Goal: Task Accomplishment & Management: Manage account settings

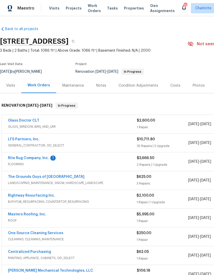
click at [14, 196] on link "Rightway Resurfacing Inc." at bounding box center [31, 196] width 47 height 4
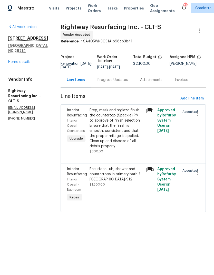
click at [128, 81] on div "Progress Updates" at bounding box center [113, 79] width 30 height 5
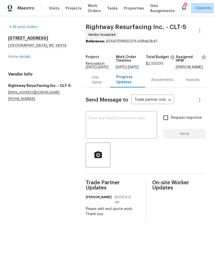
click at [141, 125] on textarea at bounding box center [121, 125] width 65 height 18
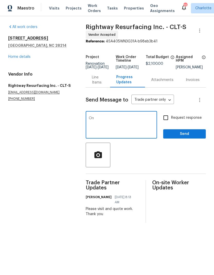
type textarea "O"
type textarea "Could you schedule for Thursday? Flooring going in Wednesday"
click at [168, 122] on input "Request response" at bounding box center [165, 117] width 11 height 11
checkbox input "true"
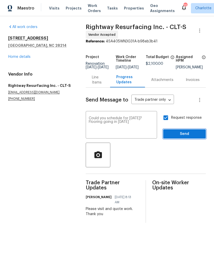
click at [190, 137] on span "Send" at bounding box center [184, 134] width 34 height 6
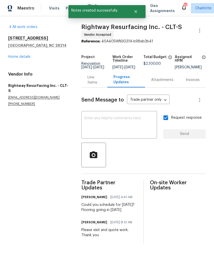
click at [15, 55] on link "Home details" at bounding box center [19, 57] width 22 height 4
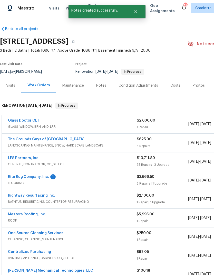
click at [27, 177] on link "Rite Rug Company, Inc." at bounding box center [28, 177] width 41 height 4
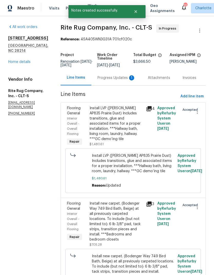
click at [110, 80] on div "Progress Updates 1" at bounding box center [117, 77] width 38 height 5
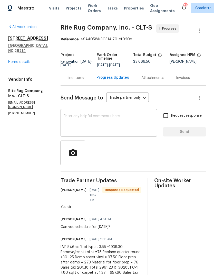
click at [140, 136] on div "x ​" at bounding box center [109, 123] width 97 height 26
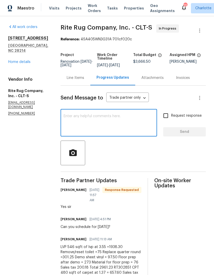
click at [140, 125] on textarea at bounding box center [109, 123] width 90 height 18
type textarea "Thank you"
click at [189, 135] on span "Send" at bounding box center [184, 132] width 34 height 6
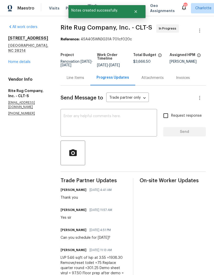
click at [15, 60] on link "Home details" at bounding box center [19, 62] width 22 height 4
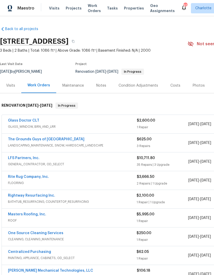
click at [69, 10] on span "Projects" at bounding box center [74, 8] width 16 height 5
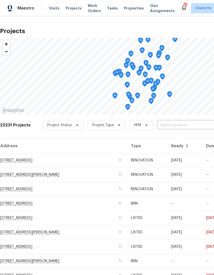
click at [50, 9] on span "Visits" at bounding box center [54, 8] width 11 height 5
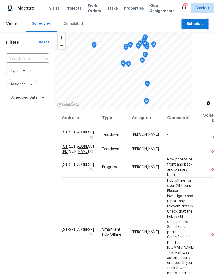
click at [200, 21] on button "Schedule" at bounding box center [195, 24] width 25 height 11
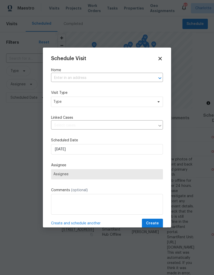
click at [156, 75] on div at bounding box center [156, 77] width 13 height 7
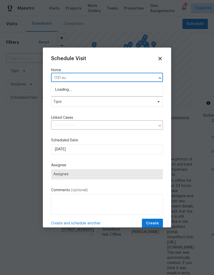
type input "1131 sum"
click at [67, 91] on li "[STREET_ADDRESS]" at bounding box center [107, 90] width 112 height 9
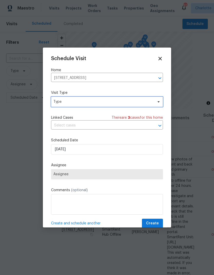
click at [56, 103] on span "Type" at bounding box center [103, 101] width 100 height 5
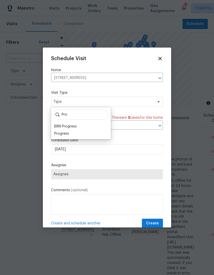
type input "Pro"
click at [57, 134] on div "Progress" at bounding box center [61, 133] width 15 height 5
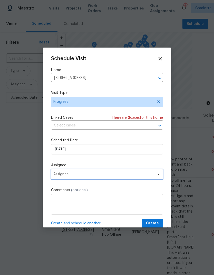
click at [58, 176] on span "Assignee" at bounding box center [103, 174] width 101 height 4
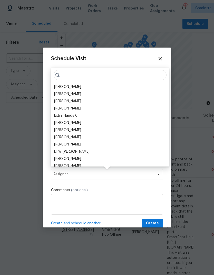
click at [58, 87] on div "[PERSON_NAME]" at bounding box center [67, 86] width 27 height 5
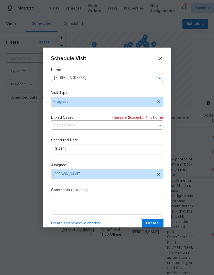
click at [154, 225] on span "Create" at bounding box center [152, 223] width 13 height 6
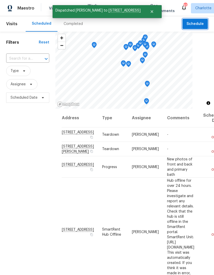
click at [200, 23] on span "Schedule" at bounding box center [195, 24] width 17 height 6
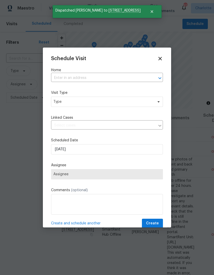
click at [151, 76] on div at bounding box center [156, 77] width 13 height 7
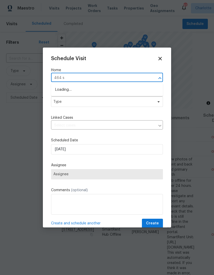
type input "464 su"
click at [59, 93] on li "464 Summer Ridge Rd, Stanley, NC 28164" at bounding box center [107, 90] width 112 height 9
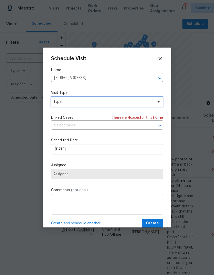
click at [159, 100] on icon at bounding box center [159, 102] width 4 height 4
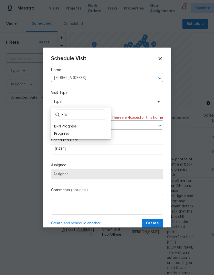
type input "Pro"
click at [58, 135] on div "Progress" at bounding box center [61, 133] width 15 height 5
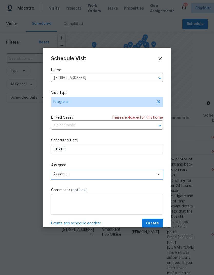
click at [140, 176] on span "Assignee" at bounding box center [103, 174] width 101 height 4
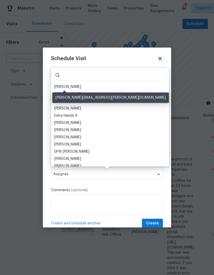
click at [59, 88] on div "[PERSON_NAME]" at bounding box center [67, 86] width 27 height 5
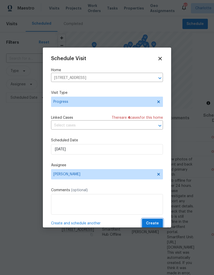
click at [155, 223] on span "Create" at bounding box center [152, 223] width 13 height 6
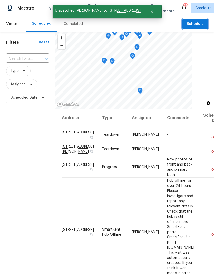
click at [200, 23] on span "Schedule" at bounding box center [195, 24] width 17 height 6
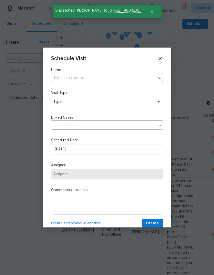
click at [160, 77] on icon "Open" at bounding box center [160, 78] width 6 height 6
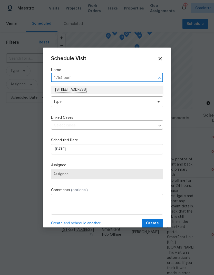
click at [62, 90] on li "1754 Perfection Ave, Belmont, NC 28012" at bounding box center [107, 90] width 112 height 9
type input "1754 Perfection Ave, Belmont, NC 28012"
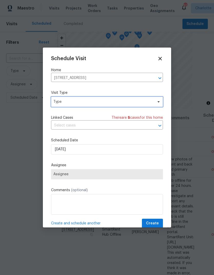
click at [159, 102] on icon at bounding box center [159, 101] width 2 height 1
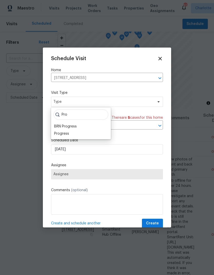
type input "Pro"
click at [59, 134] on div "Progress" at bounding box center [61, 133] width 15 height 5
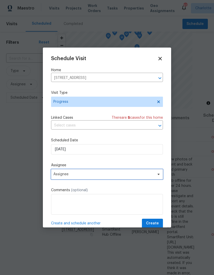
click at [155, 176] on span at bounding box center [158, 174] width 6 height 4
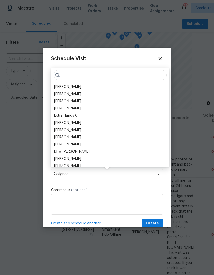
click at [59, 88] on div "[PERSON_NAME]" at bounding box center [67, 86] width 27 height 5
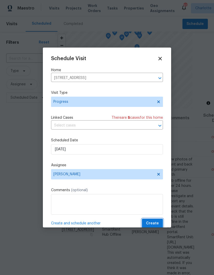
click at [155, 226] on span "Create" at bounding box center [152, 223] width 13 height 6
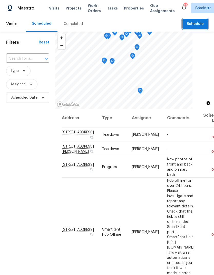
click at [199, 24] on span "Schedule" at bounding box center [195, 24] width 17 height 6
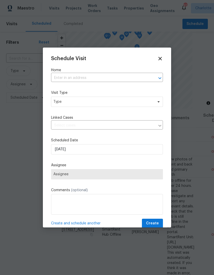
click at [158, 79] on icon "Open" at bounding box center [160, 78] width 6 height 6
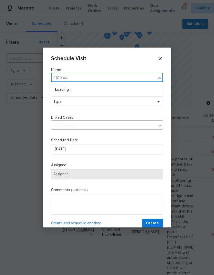
type input "1819 dan"
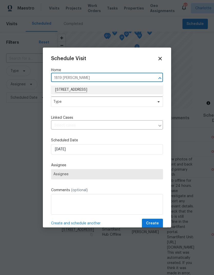
click at [124, 87] on li "[STREET_ADDRESS]" at bounding box center [107, 90] width 112 height 9
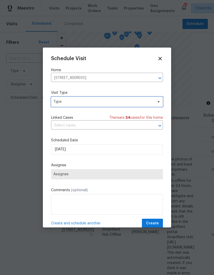
click at [156, 102] on span at bounding box center [158, 102] width 6 height 4
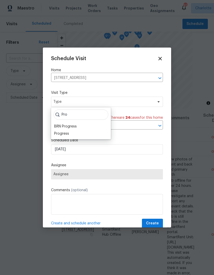
type input "Pro"
click at [56, 136] on div "Progress" at bounding box center [61, 133] width 15 height 5
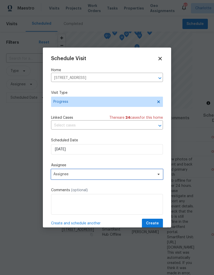
click at [150, 175] on span "Assignee" at bounding box center [103, 174] width 101 height 4
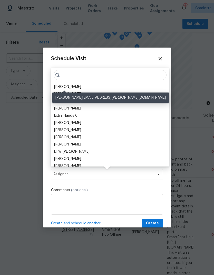
click at [58, 89] on div "[PERSON_NAME]" at bounding box center [67, 86] width 27 height 5
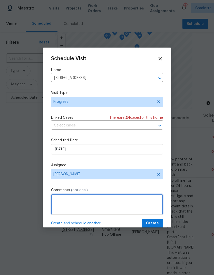
click at [149, 202] on textarea at bounding box center [107, 204] width 112 height 21
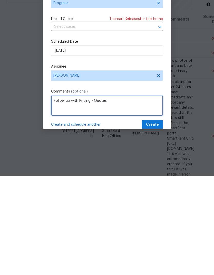
type textarea "Follow up with Pricing - Quotes"
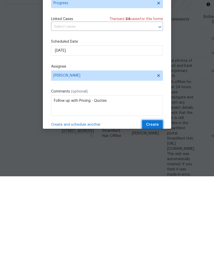
click at [156, 220] on span "Create" at bounding box center [152, 223] width 13 height 6
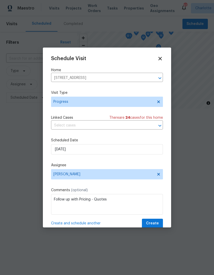
scroll to position [0, 0]
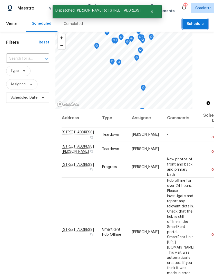
click at [201, 24] on span "Schedule" at bounding box center [195, 24] width 17 height 6
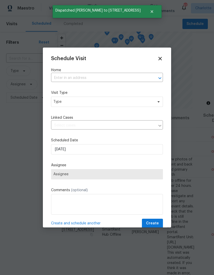
click at [159, 75] on icon "Open" at bounding box center [160, 78] width 6 height 6
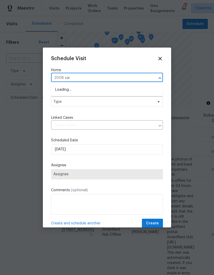
type input "2008 sarn"
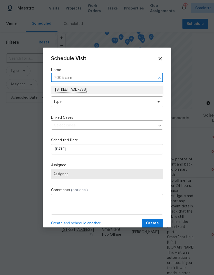
click at [120, 88] on li "2008 Sarn Ct, Gastonia, NC 28054" at bounding box center [107, 90] width 112 height 9
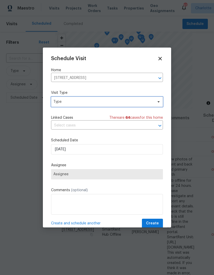
click at [156, 103] on span at bounding box center [158, 102] width 6 height 4
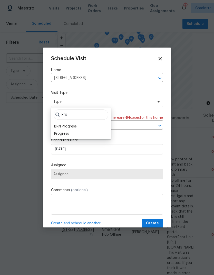
type input "Pro"
click at [57, 136] on div "Progress" at bounding box center [61, 133] width 15 height 5
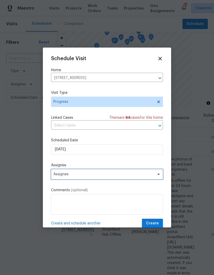
click at [151, 175] on span "Assignee" at bounding box center [103, 174] width 101 height 4
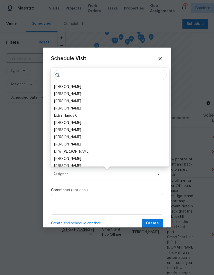
click at [56, 88] on div "[PERSON_NAME]" at bounding box center [67, 86] width 27 height 5
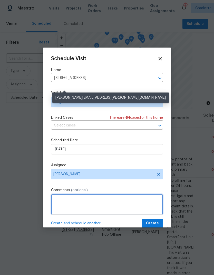
click at [149, 200] on textarea at bounding box center [107, 204] width 112 height 21
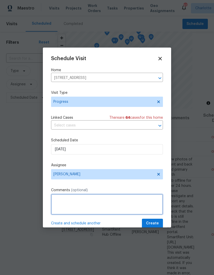
scroll to position [19, 0]
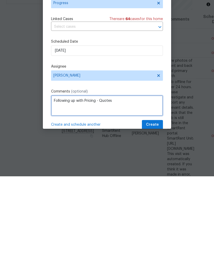
type textarea "Following up with Pricing - Quotes"
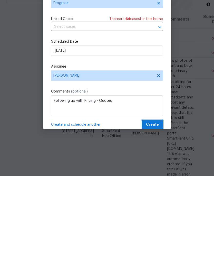
click at [159, 219] on button "Create" at bounding box center [152, 224] width 21 height 10
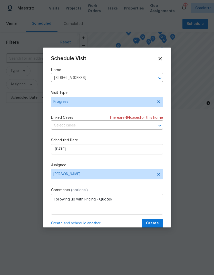
scroll to position [0, 0]
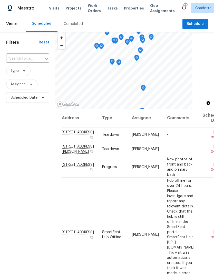
click at [96, 8] on span "Work Orders" at bounding box center [94, 8] width 13 height 10
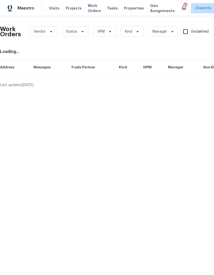
click at [77, 10] on span "Projects" at bounding box center [74, 8] width 16 height 5
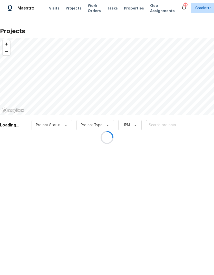
click at [182, 125] on div at bounding box center [107, 137] width 214 height 275
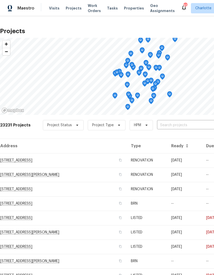
click at [181, 125] on input "text" at bounding box center [186, 125] width 59 height 8
type input "502 ch"
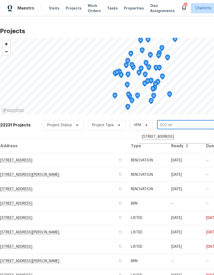
click at [186, 135] on li "502 Cherry St, Belmont, NC 28012" at bounding box center [175, 136] width 75 height 9
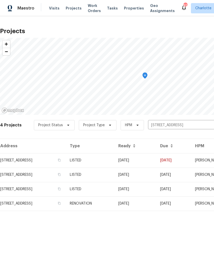
click at [179, 158] on td "08/15/25" at bounding box center [173, 160] width 35 height 14
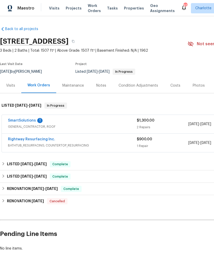
click at [12, 119] on link "SmartSolutions" at bounding box center [22, 121] width 28 height 4
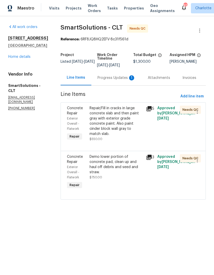
click at [129, 75] on div "Progress Updates 1" at bounding box center [117, 77] width 38 height 5
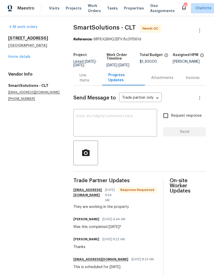
click at [51, 9] on span "Visits" at bounding box center [54, 8] width 11 height 5
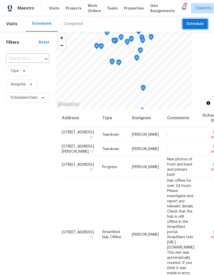
click at [198, 25] on span "Schedule" at bounding box center [195, 24] width 17 height 6
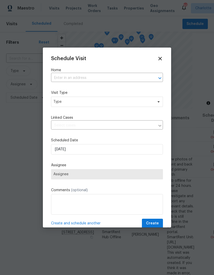
click at [158, 77] on icon "Open" at bounding box center [160, 78] width 6 height 6
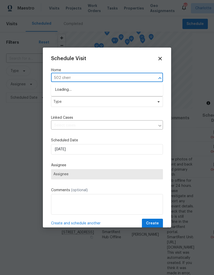
type input "502 cherry"
click at [116, 93] on li "[STREET_ADDRESS]" at bounding box center [107, 90] width 112 height 9
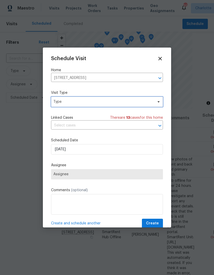
click at [158, 103] on icon at bounding box center [159, 102] width 4 height 4
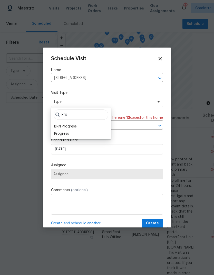
type input "Pro"
click at [58, 134] on div "Progress" at bounding box center [61, 133] width 15 height 5
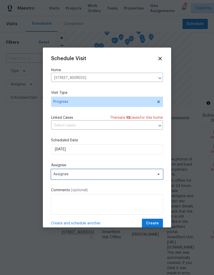
click at [156, 176] on span at bounding box center [158, 174] width 6 height 4
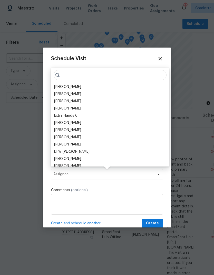
click at [59, 86] on div "[PERSON_NAME]" at bounding box center [67, 86] width 27 height 5
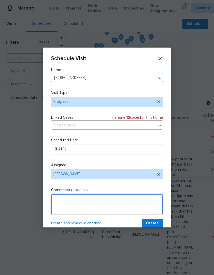
click at [148, 203] on textarea at bounding box center [107, 204] width 112 height 21
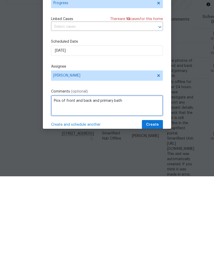
type textarea "Pics of front and back and primary bath"
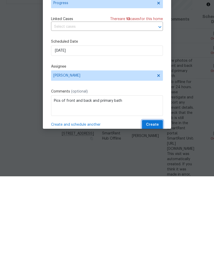
click at [152, 220] on span "Create" at bounding box center [152, 223] width 13 height 6
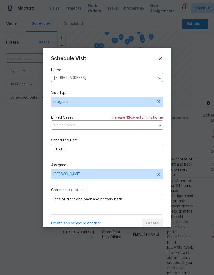
scroll to position [0, 0]
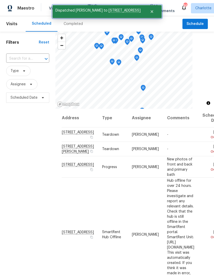
click at [150, 13] on icon "Close" at bounding box center [152, 12] width 4 height 4
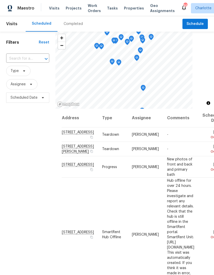
click at [71, 10] on span "Projects" at bounding box center [74, 8] width 16 height 5
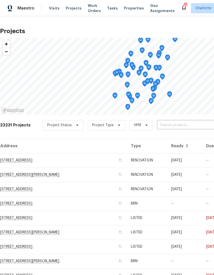
click at [185, 126] on input "text" at bounding box center [186, 125] width 59 height 8
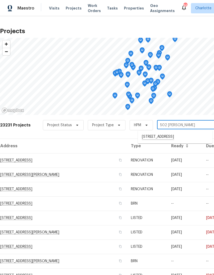
type input "502 che"
click at [187, 134] on li "[STREET_ADDRESS]" at bounding box center [175, 136] width 75 height 9
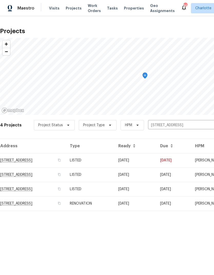
click at [178, 158] on td "08/15/25" at bounding box center [173, 160] width 35 height 14
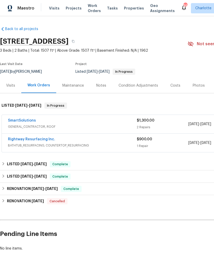
click at [14, 119] on link "SmartSolutions" at bounding box center [22, 121] width 28 height 4
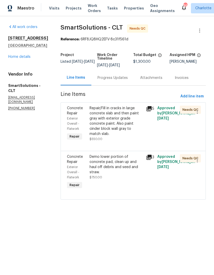
click at [133, 120] on div "Repair/Fill in cracks in large concrete slab and then paint gray with exterior …" at bounding box center [116, 121] width 53 height 31
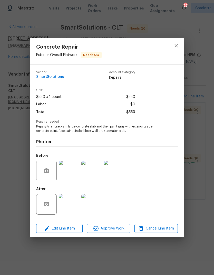
click at [72, 208] on img at bounding box center [69, 204] width 21 height 21
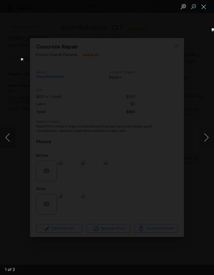
click at [209, 139] on button "Next image" at bounding box center [206, 137] width 15 height 21
click at [208, 140] on button "Next image" at bounding box center [206, 137] width 15 height 21
click at [207, 8] on button "Close lightbox" at bounding box center [204, 6] width 10 height 9
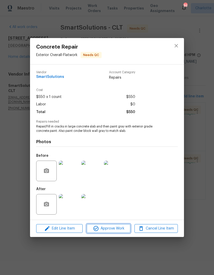
click at [116, 231] on span "Approve Work" at bounding box center [108, 228] width 40 height 6
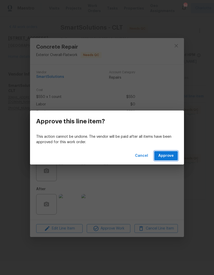
click at [170, 159] on button "Approve" at bounding box center [166, 156] width 24 height 10
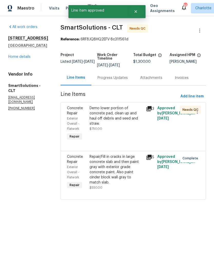
click at [129, 119] on div "Demo lower portion of concrete pad, clean up and haul off debris and seed and s…" at bounding box center [116, 116] width 53 height 21
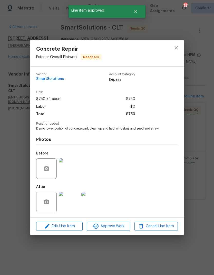
click at [92, 207] on img at bounding box center [91, 202] width 21 height 21
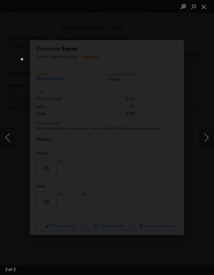
click at [205, 8] on button "Close lightbox" at bounding box center [204, 6] width 10 height 9
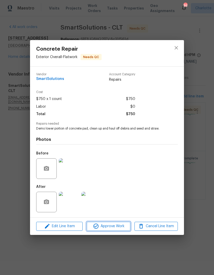
click at [117, 227] on span "Approve Work" at bounding box center [108, 226] width 40 height 6
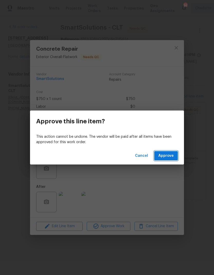
click at [173, 155] on span "Approve" at bounding box center [165, 156] width 15 height 6
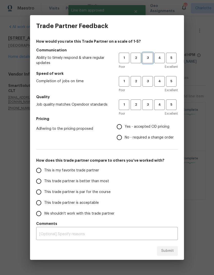
click at [151, 55] on span "3" at bounding box center [148, 58] width 10 height 6
click at [149, 80] on span "3" at bounding box center [148, 81] width 10 height 6
click at [139, 57] on span "2" at bounding box center [136, 58] width 10 height 6
click at [137, 81] on span "2" at bounding box center [136, 81] width 10 height 6
click at [150, 106] on span "3" at bounding box center [148, 105] width 10 height 6
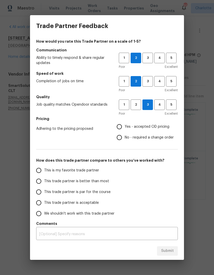
click at [123, 126] on input "Yes - accepted OD pricing" at bounding box center [119, 126] width 11 height 11
radio input "true"
click at [40, 191] on input "This trade partner is par for the course" at bounding box center [38, 191] width 11 height 11
click at [168, 251] on span "Submit" at bounding box center [167, 251] width 13 height 6
radio input "true"
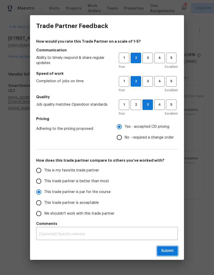
radio input "false"
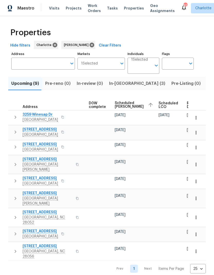
scroll to position [0, 135]
click at [126, 106] on span "Scheduled COE" at bounding box center [129, 104] width 29 height 7
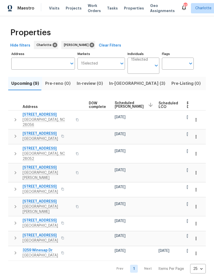
scroll to position [0, 135]
click at [126, 105] on span "Scheduled COE" at bounding box center [129, 104] width 29 height 7
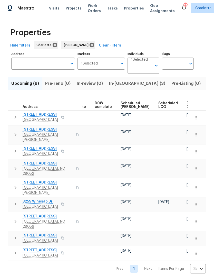
scroll to position [0, 129]
click at [130, 105] on span "Scheduled COE" at bounding box center [135, 104] width 29 height 7
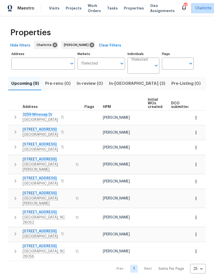
click at [121, 84] on span "In-reno (3)" at bounding box center [137, 83] width 56 height 7
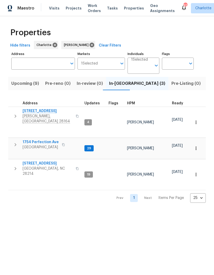
click at [14, 113] on icon "button" at bounding box center [15, 116] width 6 height 6
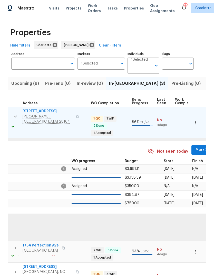
scroll to position [0, 183]
click at [195, 147] on span "Mark Seen" at bounding box center [204, 150] width 19 height 6
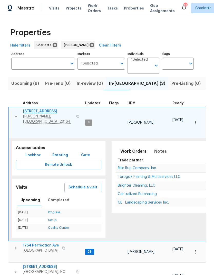
scroll to position [0, 0]
click at [16, 114] on icon "button" at bounding box center [16, 116] width 6 height 6
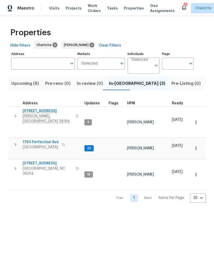
click at [16, 141] on icon "button" at bounding box center [15, 144] width 6 height 6
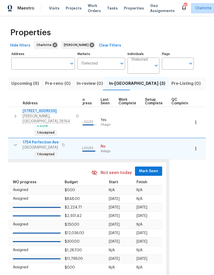
scroll to position [0, 238]
click at [147, 168] on span "Mark Seen" at bounding box center [148, 171] width 19 height 6
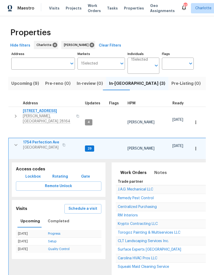
scroll to position [0, 0]
click at [14, 142] on icon "button" at bounding box center [16, 145] width 6 height 6
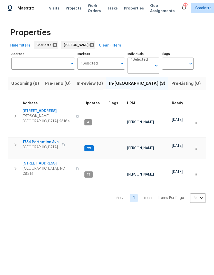
click at [17, 165] on icon "button" at bounding box center [15, 168] width 6 height 6
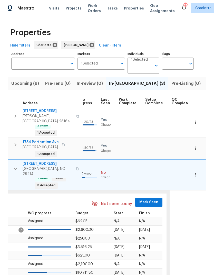
click at [147, 199] on span "Mark Seen" at bounding box center [148, 202] width 19 height 6
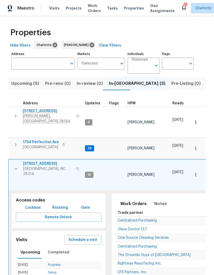
scroll to position [0, 0]
click at [16, 166] on icon "button" at bounding box center [16, 169] width 6 height 6
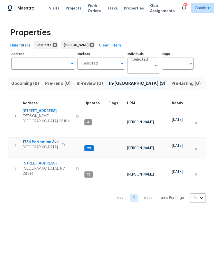
click at [26, 85] on span "Upcoming (9)" at bounding box center [25, 83] width 28 height 7
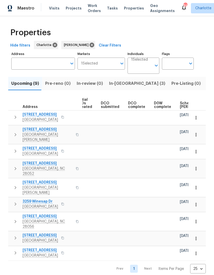
scroll to position [0, 82]
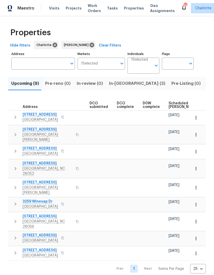
click at [173, 107] on span "Scheduled COE" at bounding box center [183, 104] width 29 height 7
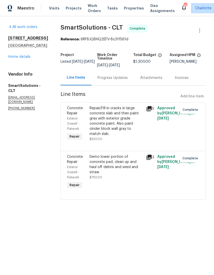
click at [16, 56] on link "Home details" at bounding box center [19, 57] width 22 height 4
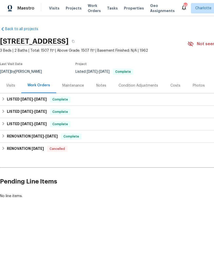
click at [66, 5] on div "Visits Projects Work Orders Tasks Properties Geo Assignments" at bounding box center [115, 8] width 132 height 10
click at [69, 8] on span "Projects" at bounding box center [74, 8] width 16 height 5
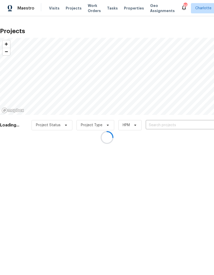
click at [184, 127] on div at bounding box center [107, 137] width 214 height 275
click at [184, 125] on div at bounding box center [107, 137] width 214 height 275
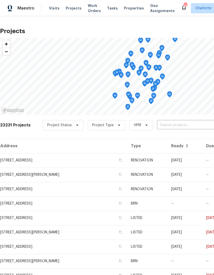
click at [185, 125] on input "text" at bounding box center [186, 125] width 59 height 8
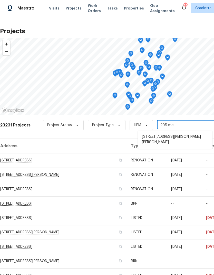
type input "205 ma"
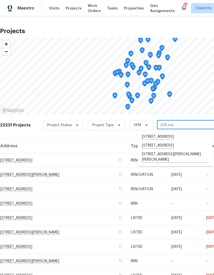
click at [178, 164] on li "[STREET_ADDRESS][PERSON_NAME][PERSON_NAME]" at bounding box center [175, 157] width 75 height 14
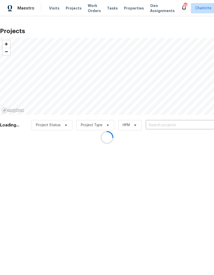
type input "[STREET_ADDRESS][PERSON_NAME][PERSON_NAME]"
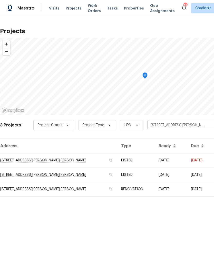
click at [177, 158] on td "[DATE]" at bounding box center [171, 160] width 32 height 14
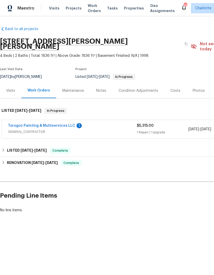
click at [22, 124] on link "Torogoz Painting & Multiservices LLC" at bounding box center [41, 126] width 67 height 4
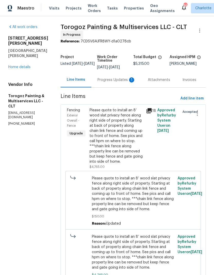
click at [121, 80] on div "Progress Updates 1" at bounding box center [117, 79] width 38 height 5
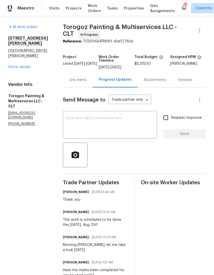
click at [15, 65] on link "Home details" at bounding box center [19, 67] width 22 height 4
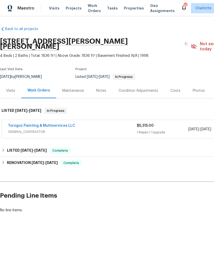
click at [67, 8] on span "Projects" at bounding box center [74, 8] width 16 height 5
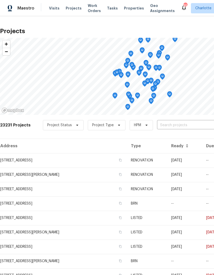
click at [187, 125] on input "text" at bounding box center [186, 125] width 59 height 8
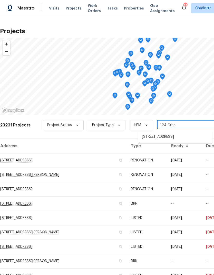
type input "124 Creek"
click at [183, 138] on li "[STREET_ADDRESS]" at bounding box center [175, 136] width 75 height 9
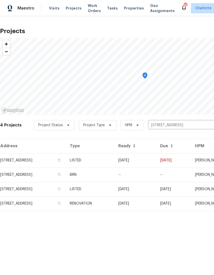
click at [156, 161] on td "[DATE]" at bounding box center [135, 160] width 42 height 14
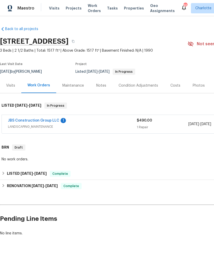
click at [19, 119] on link "JBS Construction Group LLC" at bounding box center [33, 121] width 51 height 4
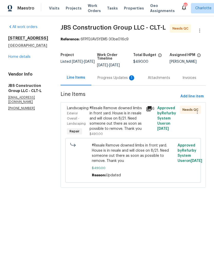
click at [111, 80] on div "Progress Updates 1" at bounding box center [117, 77] width 38 height 5
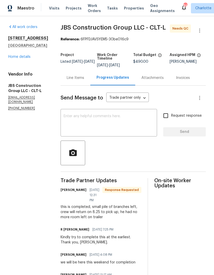
click at [84, 80] on div "Line Items" at bounding box center [75, 77] width 17 height 5
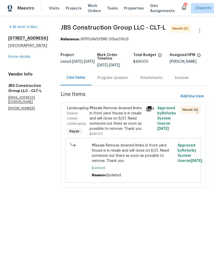
click at [152, 111] on icon at bounding box center [149, 108] width 5 height 5
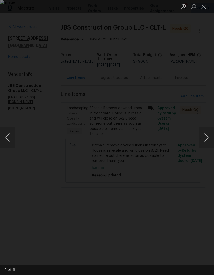
click at [204, 140] on button "Next image" at bounding box center [206, 137] width 15 height 21
click at [207, 140] on button "Next image" at bounding box center [206, 137] width 15 height 21
click at [205, 140] on button "Next image" at bounding box center [206, 137] width 15 height 21
click at [207, 139] on button "Next image" at bounding box center [206, 137] width 15 height 21
click at [207, 140] on button "Next image" at bounding box center [206, 137] width 15 height 21
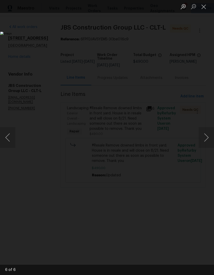
click at [207, 140] on button "Next image" at bounding box center [206, 137] width 15 height 21
click at [205, 9] on button "Close lightbox" at bounding box center [204, 6] width 10 height 9
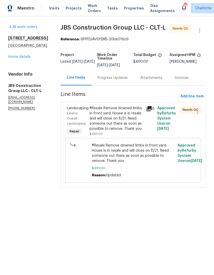
click at [15, 57] on link "Home details" at bounding box center [19, 57] width 22 height 4
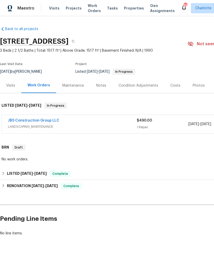
click at [20, 119] on link "JBS Construction Group LLC" at bounding box center [33, 121] width 51 height 4
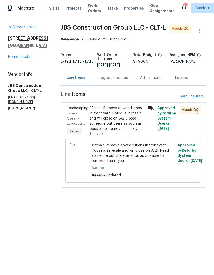
click at [17, 58] on link "Home details" at bounding box center [19, 57] width 22 height 4
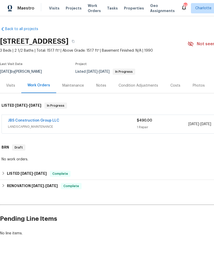
click at [74, 10] on span "Projects" at bounding box center [74, 8] width 16 height 5
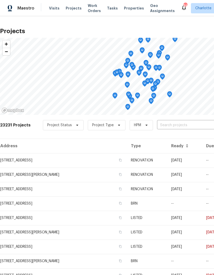
click at [178, 128] on input "text" at bounding box center [186, 125] width 59 height 8
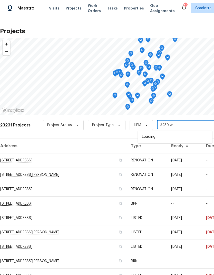
type input "3259 win"
click at [178, 139] on li "[STREET_ADDRESS]" at bounding box center [175, 136] width 75 height 9
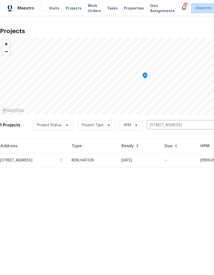
click at [160, 163] on td "[DATE]" at bounding box center [138, 160] width 43 height 14
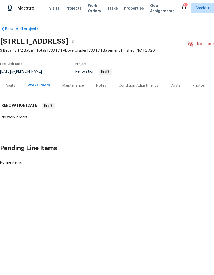
click at [179, 82] on div "Costs" at bounding box center [175, 85] width 22 height 15
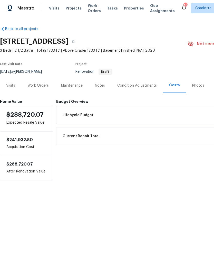
click at [146, 86] on div "Condition Adjustments" at bounding box center [137, 85] width 40 height 5
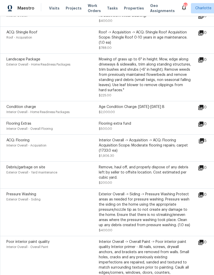
scroll to position [121, 0]
click at [204, 141] on icon at bounding box center [201, 140] width 5 height 5
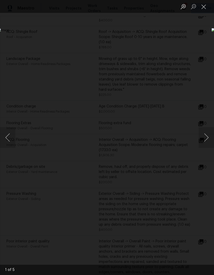
click at [208, 136] on button "Next image" at bounding box center [206, 137] width 15 height 21
click at [207, 137] on button "Next image" at bounding box center [206, 137] width 15 height 21
click at [208, 139] on button "Next image" at bounding box center [206, 137] width 15 height 21
click at [208, 140] on button "Next image" at bounding box center [206, 137] width 15 height 21
click at [208, 141] on button "Next image" at bounding box center [206, 137] width 15 height 21
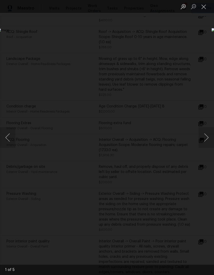
click at [207, 141] on button "Next image" at bounding box center [206, 137] width 15 height 21
click at [203, 7] on button "Close lightbox" at bounding box center [204, 6] width 10 height 9
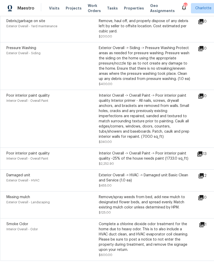
scroll to position [266, 0]
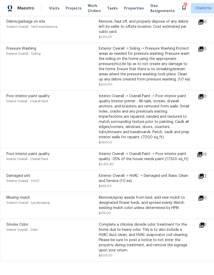
click at [203, 157] on icon at bounding box center [199, 154] width 5 height 5
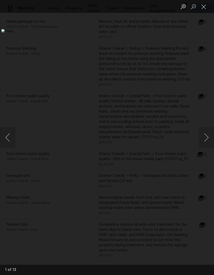
click at [208, 135] on button "Next image" at bounding box center [206, 137] width 15 height 21
click at [207, 140] on button "Next image" at bounding box center [206, 137] width 15 height 21
click at [209, 141] on button "Next image" at bounding box center [206, 137] width 15 height 21
click at [208, 142] on button "Next image" at bounding box center [206, 137] width 15 height 21
click at [207, 140] on button "Next image" at bounding box center [206, 137] width 15 height 21
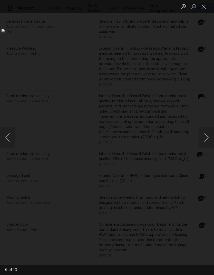
click at [208, 140] on button "Next image" at bounding box center [206, 137] width 15 height 21
click at [208, 141] on button "Next image" at bounding box center [206, 137] width 15 height 21
click at [205, 8] on button "Close lightbox" at bounding box center [204, 6] width 10 height 9
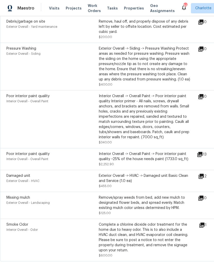
click at [204, 179] on icon at bounding box center [201, 176] width 6 height 6
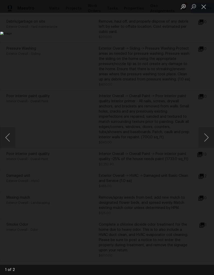
click at [208, 137] on button "Next image" at bounding box center [206, 137] width 15 height 21
click at [207, 137] on button "Next image" at bounding box center [206, 137] width 15 height 21
click at [203, 6] on button "Close lightbox" at bounding box center [204, 6] width 10 height 9
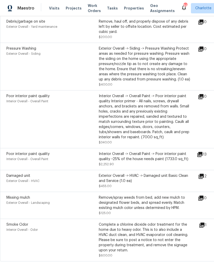
click at [205, 228] on icon at bounding box center [202, 225] width 6 height 6
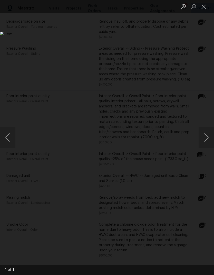
click at [208, 139] on button "Next image" at bounding box center [206, 137] width 15 height 21
click at [207, 7] on button "Close lightbox" at bounding box center [204, 6] width 10 height 9
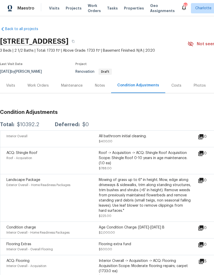
scroll to position [0, 0]
click at [11, 82] on div "Visits" at bounding box center [10, 85] width 21 height 15
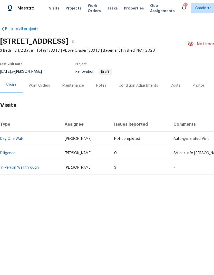
click at [36, 84] on div "Work Orders" at bounding box center [39, 85] width 21 height 5
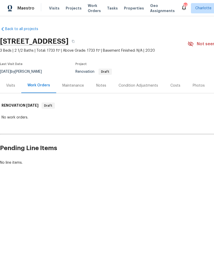
click at [9, 86] on div "Visits" at bounding box center [10, 85] width 9 height 5
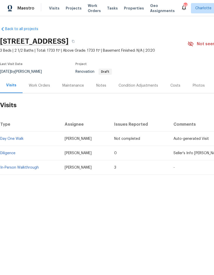
click at [35, 84] on div "Work Orders" at bounding box center [39, 85] width 21 height 5
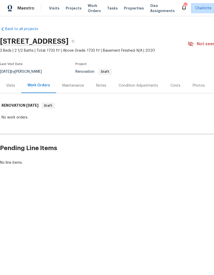
click at [108, 83] on div "Notes" at bounding box center [101, 85] width 22 height 15
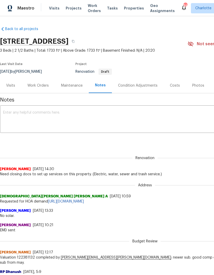
click at [34, 83] on div "Work Orders" at bounding box center [37, 85] width 21 height 5
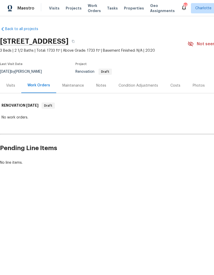
click at [69, 8] on span "Projects" at bounding box center [74, 8] width 16 height 5
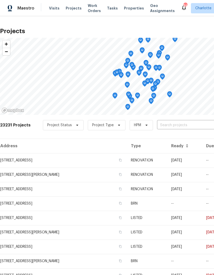
click at [177, 124] on input "text" at bounding box center [186, 125] width 59 height 8
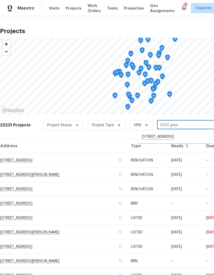
type input "3032 gre"
click at [196, 137] on li "[STREET_ADDRESS]" at bounding box center [175, 136] width 75 height 9
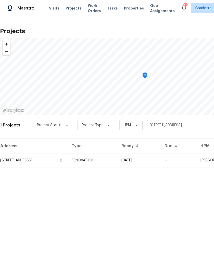
click at [160, 160] on td "[DATE]" at bounding box center [138, 160] width 43 height 14
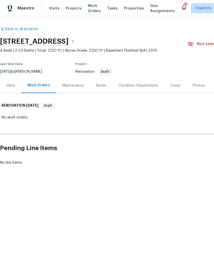
click at [177, 84] on div "Costs" at bounding box center [175, 85] width 10 height 5
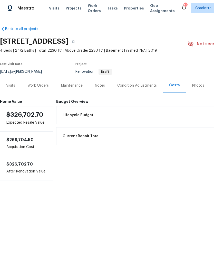
click at [137, 84] on div "Condition Adjustments" at bounding box center [137, 85] width 40 height 5
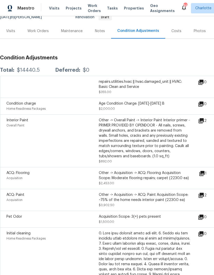
scroll to position [54, 0]
click at [204, 120] on icon at bounding box center [201, 120] width 5 height 5
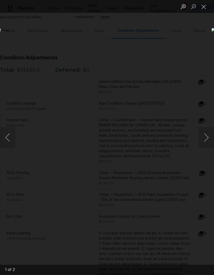
click at [208, 137] on button "Next image" at bounding box center [206, 137] width 15 height 21
click at [207, 138] on button "Next image" at bounding box center [206, 137] width 15 height 21
click at [205, 9] on button "Close lightbox" at bounding box center [204, 6] width 10 height 9
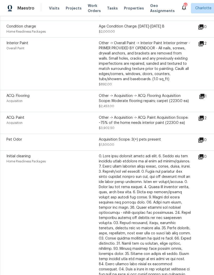
scroll to position [132, 0]
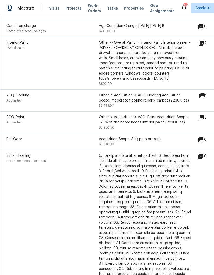
click at [205, 98] on icon at bounding box center [202, 95] width 5 height 5
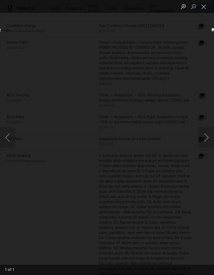
click at [208, 137] on button "Next image" at bounding box center [206, 137] width 15 height 21
click at [208, 139] on button "Next image" at bounding box center [206, 137] width 15 height 21
click at [204, 9] on button "Close lightbox" at bounding box center [204, 6] width 10 height 9
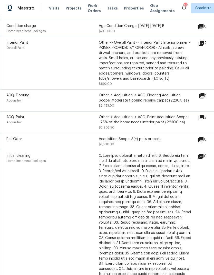
click at [204, 118] on icon at bounding box center [201, 117] width 5 height 5
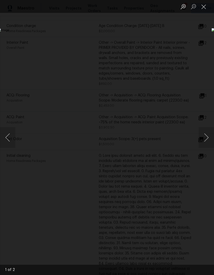
click at [206, 138] on button "Next image" at bounding box center [206, 137] width 15 height 21
click at [208, 138] on button "Next image" at bounding box center [206, 137] width 15 height 21
click at [207, 139] on button "Next image" at bounding box center [206, 137] width 15 height 21
click at [206, 140] on button "Next image" at bounding box center [206, 137] width 15 height 21
click at [207, 140] on button "Next image" at bounding box center [206, 137] width 15 height 21
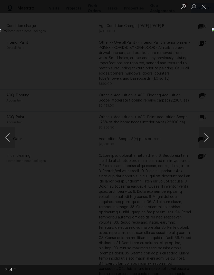
click at [201, 8] on button "Close lightbox" at bounding box center [204, 6] width 10 height 9
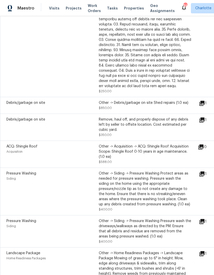
scroll to position [330, 0]
click at [205, 106] on icon at bounding box center [202, 102] width 5 height 5
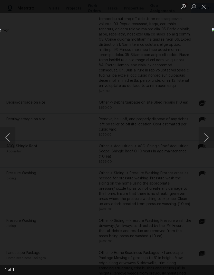
click at [207, 136] on button "Next image" at bounding box center [206, 137] width 15 height 21
click at [205, 58] on div "Lightbox" at bounding box center [107, 137] width 214 height 275
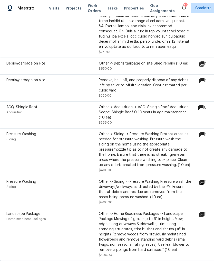
scroll to position [369, 0]
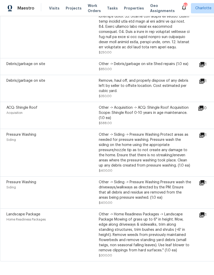
click at [205, 185] on icon at bounding box center [202, 182] width 5 height 5
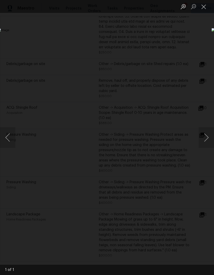
click at [210, 138] on button "Next image" at bounding box center [206, 137] width 15 height 21
click at [203, 11] on button "Close lightbox" at bounding box center [204, 6] width 10 height 9
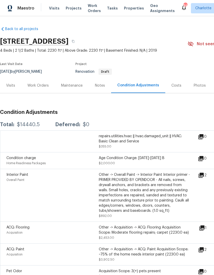
scroll to position [0, 0]
click at [34, 82] on div "Work Orders" at bounding box center [38, 85] width 34 height 15
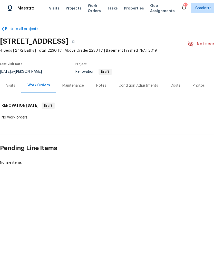
click at [96, 84] on div "Notes" at bounding box center [101, 85] width 10 height 5
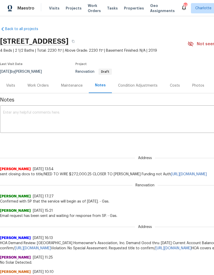
click at [33, 83] on div "Work Orders" at bounding box center [37, 85] width 21 height 5
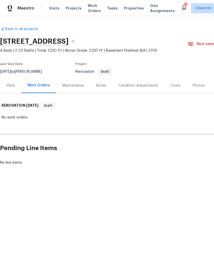
click at [68, 10] on span "Projects" at bounding box center [74, 8] width 16 height 5
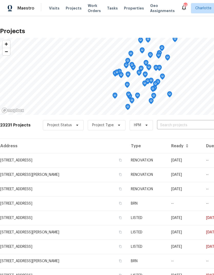
click at [184, 126] on input "text" at bounding box center [186, 125] width 59 height 8
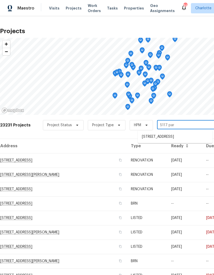
type input "5117 park"
click at [191, 137] on li "[STREET_ADDRESS]" at bounding box center [175, 136] width 75 height 9
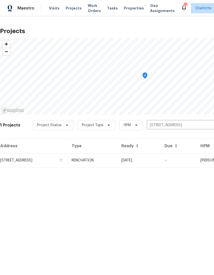
click at [160, 159] on td "[DATE]" at bounding box center [138, 160] width 43 height 14
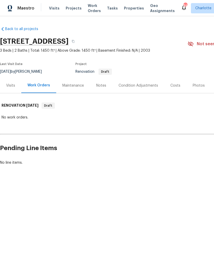
click at [174, 85] on div "Costs" at bounding box center [175, 85] width 10 height 5
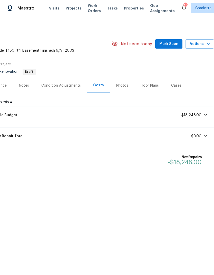
scroll to position [0, 76]
click at [74, 85] on div "Condition Adjustments" at bounding box center [61, 85] width 40 height 5
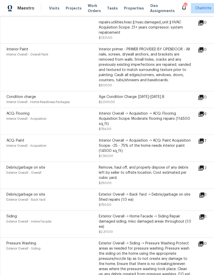
scroll to position [136, 0]
click at [204, 115] on icon at bounding box center [201, 113] width 5 height 5
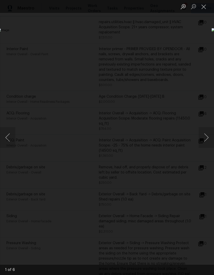
click at [207, 140] on button "Next image" at bounding box center [206, 137] width 15 height 21
click at [207, 141] on button "Next image" at bounding box center [206, 137] width 15 height 21
click at [208, 142] on button "Next image" at bounding box center [206, 137] width 15 height 21
click at [208, 140] on button "Next image" at bounding box center [206, 137] width 15 height 21
click at [208, 137] on button "Next image" at bounding box center [206, 137] width 15 height 21
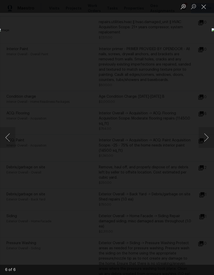
click at [208, 137] on button "Next image" at bounding box center [206, 137] width 15 height 21
click at [196, 57] on div "Lightbox" at bounding box center [107, 137] width 214 height 275
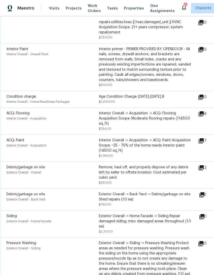
click at [204, 170] on icon at bounding box center [201, 167] width 5 height 5
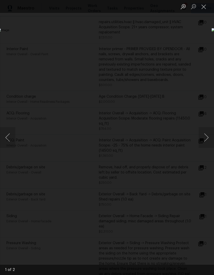
click at [207, 137] on button "Next image" at bounding box center [206, 137] width 15 height 21
click at [208, 139] on button "Next image" at bounding box center [206, 137] width 15 height 21
click at [195, 59] on div "Lightbox" at bounding box center [107, 137] width 214 height 275
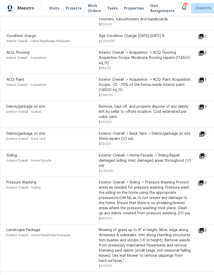
scroll to position [203, 0]
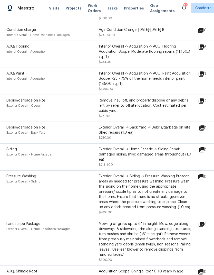
click at [205, 152] on icon at bounding box center [202, 149] width 5 height 5
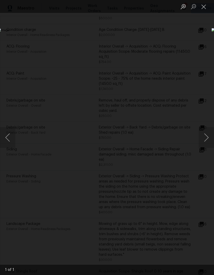
click at [193, 64] on div "Lightbox" at bounding box center [107, 137] width 214 height 275
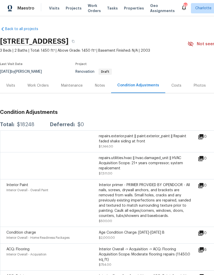
scroll to position [0, 0]
click at [40, 86] on div "Work Orders" at bounding box center [37, 85] width 21 height 5
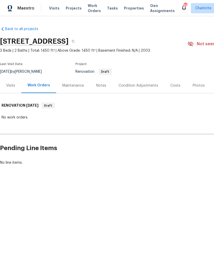
click at [96, 85] on div "Notes" at bounding box center [101, 85] width 10 height 5
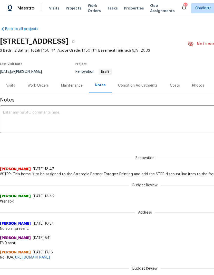
click at [35, 85] on div "Work Orders" at bounding box center [37, 85] width 21 height 5
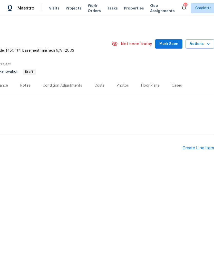
scroll to position [0, 76]
click at [196, 150] on div "Create Line Item" at bounding box center [199, 148] width 32 height 5
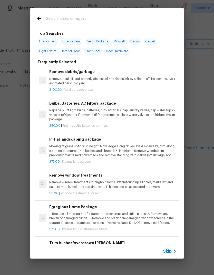
click at [46, 18] on input "text" at bounding box center [100, 19] width 109 height 8
type input "Stpp"
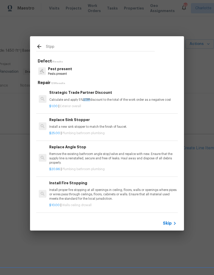
click at [127, 98] on p "Calculate and apply 5% STPP discount to the total of the work order as a negati…" at bounding box center [112, 100] width 127 height 4
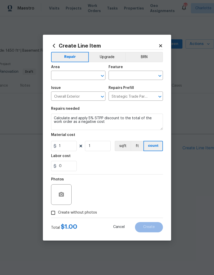
click at [90, 74] on input "text" at bounding box center [71, 76] width 40 height 8
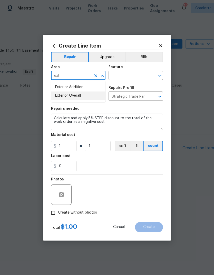
click at [78, 98] on li "Exterior Overall" at bounding box center [78, 95] width 54 height 8
type input "Exterior Overall"
click at [129, 76] on input "text" at bounding box center [129, 76] width 40 height 8
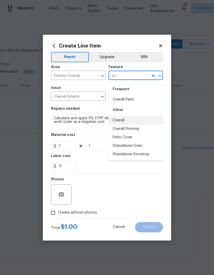
click at [125, 120] on li "Overall" at bounding box center [136, 120] width 54 height 8
type input "Overall"
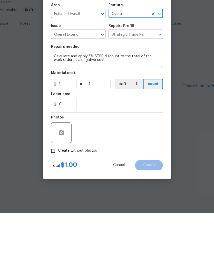
click at [54, 208] on input "Create without photos" at bounding box center [53, 213] width 10 height 10
checkbox input "true"
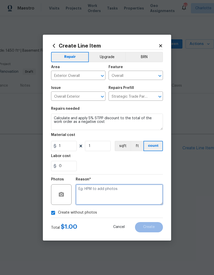
click at [114, 189] on textarea at bounding box center [119, 194] width 87 height 21
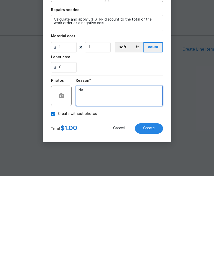
type textarea "NA"
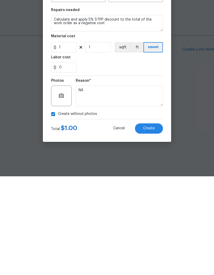
click at [156, 222] on button "Create" at bounding box center [149, 227] width 28 height 10
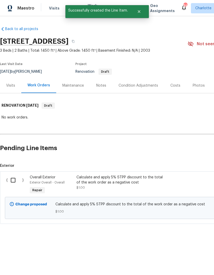
scroll to position [0, 0]
click at [11, 180] on input "checkbox" at bounding box center [15, 180] width 15 height 11
checkbox input "true"
click at [190, 263] on span "Create Work Order" at bounding box center [185, 262] width 34 height 6
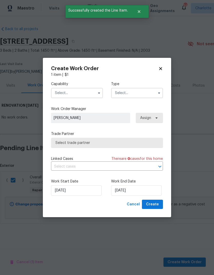
click at [69, 96] on input "text" at bounding box center [77, 93] width 52 height 10
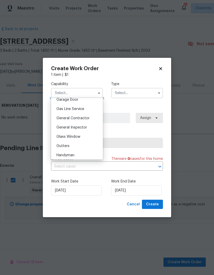
scroll to position [231, 0]
click at [62, 120] on span "General Contractor" at bounding box center [72, 119] width 33 height 4
type input "General Contractor"
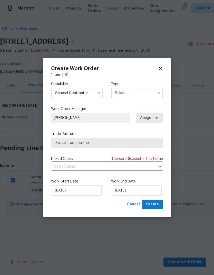
click at [154, 92] on input "text" at bounding box center [137, 93] width 52 height 10
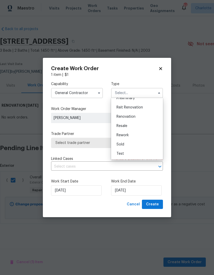
scroll to position [117, 0]
click at [130, 117] on span "Renovation" at bounding box center [126, 117] width 19 height 4
type input "Renovation"
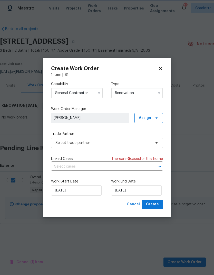
scroll to position [0, 0]
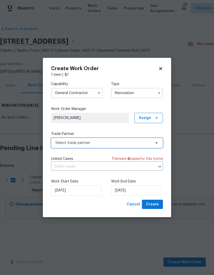
click at [156, 144] on icon at bounding box center [157, 143] width 4 height 4
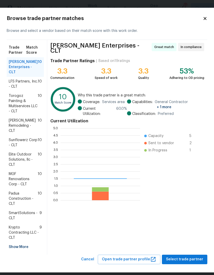
scroll to position [72, 80]
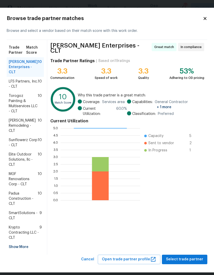
click at [12, 103] on span "Torogoz Painting & Multiservices LLC - CLT" at bounding box center [23, 103] width 29 height 21
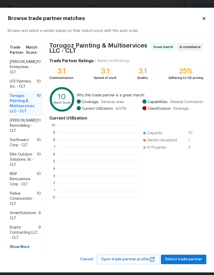
scroll to position [1, 1]
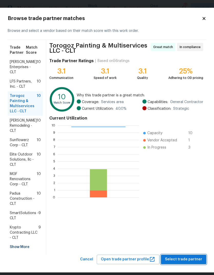
click at [189, 260] on span "Select trade partner" at bounding box center [183, 259] width 37 height 6
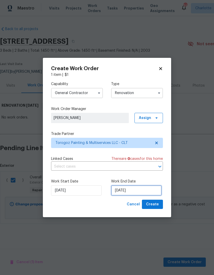
click at [131, 193] on input "[DATE]" at bounding box center [136, 190] width 51 height 10
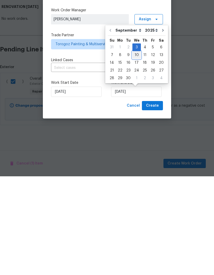
click at [138, 150] on div "10" at bounding box center [136, 153] width 8 height 7
type input "[DATE]"
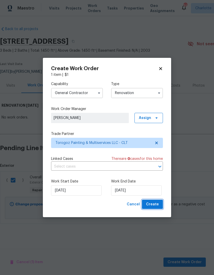
click at [158, 203] on span "Create" at bounding box center [152, 204] width 13 height 6
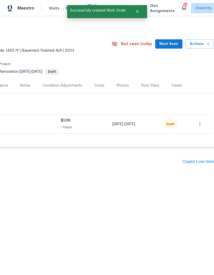
scroll to position [0, 76]
click at [200, 124] on icon "button" at bounding box center [200, 124] width 1 height 4
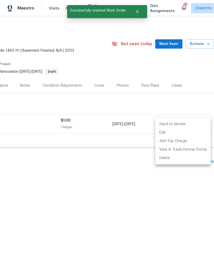
click at [179, 123] on li "Send to Vendor" at bounding box center [182, 124] width 55 height 8
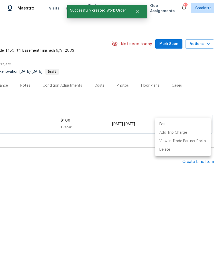
click at [138, 188] on div at bounding box center [107, 137] width 214 height 275
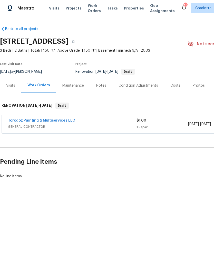
scroll to position [0, 0]
click at [68, 8] on span "Projects" at bounding box center [74, 8] width 16 height 5
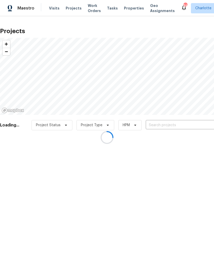
click at [169, 123] on div at bounding box center [107, 137] width 214 height 275
click at [197, 123] on div at bounding box center [107, 137] width 214 height 275
click at [188, 123] on div at bounding box center [107, 137] width 214 height 275
click at [187, 124] on div at bounding box center [107, 137] width 214 height 275
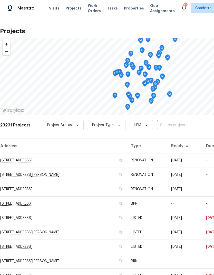
click at [191, 125] on input "text" at bounding box center [186, 125] width 59 height 8
type input "133 devy"
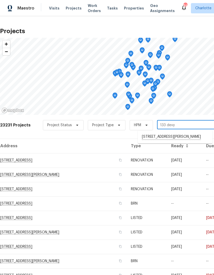
click at [182, 138] on li "[STREET_ADDRESS][PERSON_NAME]" at bounding box center [175, 136] width 75 height 9
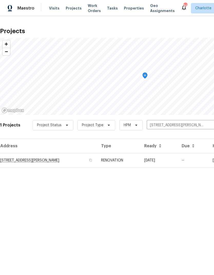
click at [177, 161] on td "[DATE]" at bounding box center [158, 160] width 37 height 14
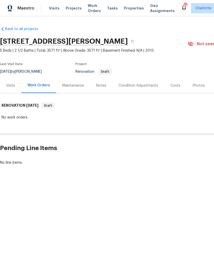
click at [136, 86] on div "Condition Adjustments" at bounding box center [139, 85] width 40 height 5
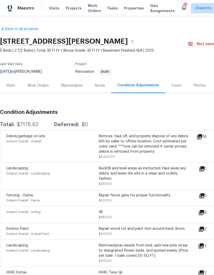
click at [174, 85] on div "Costs" at bounding box center [177, 85] width 10 height 5
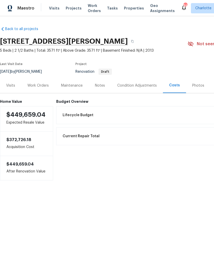
click at [103, 84] on div "Notes" at bounding box center [100, 85] width 10 height 5
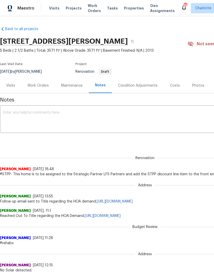
click at [145, 88] on div "Condition Adjustments" at bounding box center [138, 85] width 52 height 15
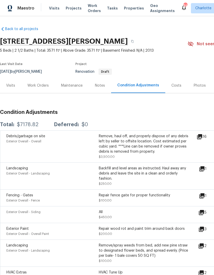
click at [202, 138] on icon at bounding box center [199, 136] width 5 height 5
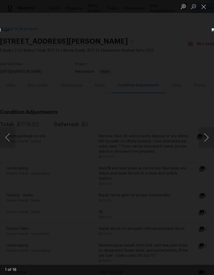
click at [207, 139] on button "Next image" at bounding box center [206, 137] width 15 height 21
click at [208, 139] on button "Next image" at bounding box center [206, 137] width 15 height 21
click at [206, 139] on button "Next image" at bounding box center [206, 137] width 15 height 21
click at [206, 140] on button "Next image" at bounding box center [206, 137] width 15 height 21
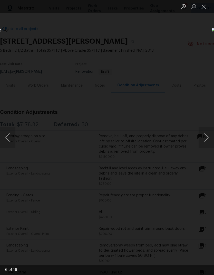
click at [206, 140] on button "Next image" at bounding box center [206, 137] width 15 height 21
click at [208, 140] on button "Next image" at bounding box center [206, 137] width 15 height 21
click at [207, 139] on button "Next image" at bounding box center [206, 137] width 15 height 21
click at [208, 142] on button "Next image" at bounding box center [206, 137] width 15 height 21
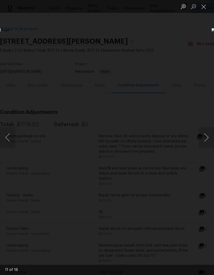
click at [207, 141] on button "Next image" at bounding box center [206, 137] width 15 height 21
click at [207, 142] on button "Next image" at bounding box center [206, 137] width 15 height 21
click at [209, 141] on button "Next image" at bounding box center [206, 137] width 15 height 21
click at [208, 140] on button "Next image" at bounding box center [206, 137] width 15 height 21
click at [207, 141] on button "Next image" at bounding box center [206, 137] width 15 height 21
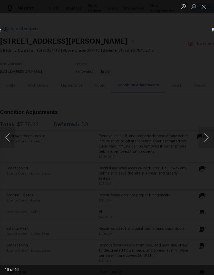
click at [207, 141] on button "Next image" at bounding box center [206, 137] width 15 height 21
click at [7, 137] on button "Previous image" at bounding box center [7, 137] width 15 height 21
click at [7, 136] on button "Previous image" at bounding box center [7, 137] width 15 height 21
click at [11, 133] on button "Previous image" at bounding box center [7, 137] width 15 height 21
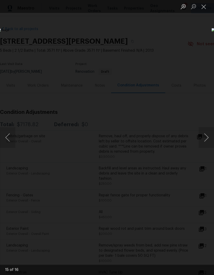
click at [10, 141] on button "Previous image" at bounding box center [7, 137] width 15 height 21
click at [205, 7] on button "Close lightbox" at bounding box center [204, 6] width 10 height 9
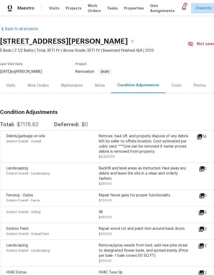
click at [96, 82] on div "Notes" at bounding box center [100, 85] width 22 height 15
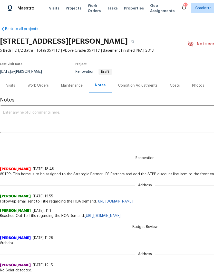
click at [36, 85] on div "Work Orders" at bounding box center [37, 85] width 21 height 5
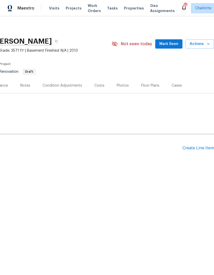
scroll to position [0, 76]
click at [196, 148] on div "Create Line Item" at bounding box center [199, 148] width 32 height 5
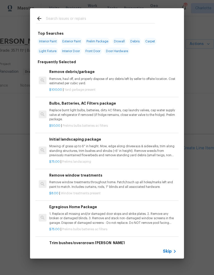
click at [101, 17] on input "text" at bounding box center [100, 19] width 109 height 8
type input "Stpp"
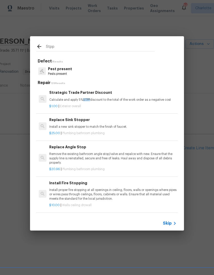
click at [55, 96] on div "Strategic Trade Partner Discount Calculate and apply 5% STPP discount to the to…" at bounding box center [112, 96] width 127 height 12
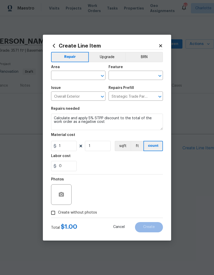
click at [60, 74] on input "text" at bounding box center [71, 76] width 40 height 8
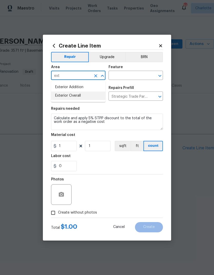
click at [61, 96] on li "Exterior Overall" at bounding box center [78, 95] width 54 height 8
type input "Exterior Overall"
click at [148, 77] on input "text" at bounding box center [129, 76] width 40 height 8
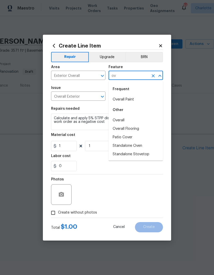
click at [121, 118] on li "Overall" at bounding box center [136, 120] width 54 height 8
type input "Overall"
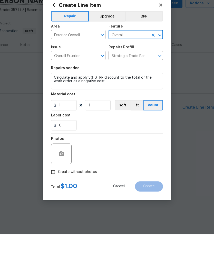
click at [55, 208] on input "Create without photos" at bounding box center [53, 213] width 10 height 10
checkbox input "true"
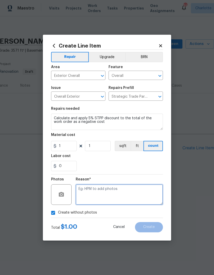
click at [102, 195] on textarea at bounding box center [119, 194] width 87 height 21
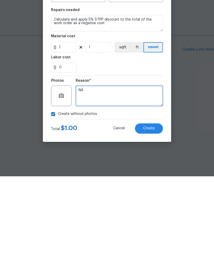
type textarea "NA"
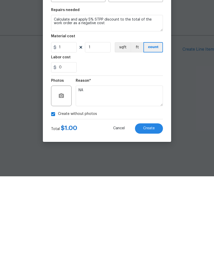
click at [153, 225] on span "Create" at bounding box center [149, 227] width 12 height 4
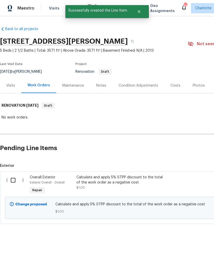
scroll to position [0, 0]
click at [15, 180] on input "checkbox" at bounding box center [15, 180] width 15 height 11
checkbox input "true"
click at [184, 262] on span "Create Work Order" at bounding box center [185, 262] width 34 height 6
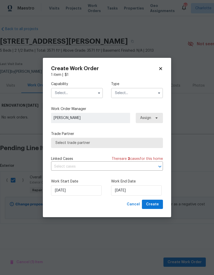
click at [94, 90] on input "text" at bounding box center [77, 93] width 52 height 10
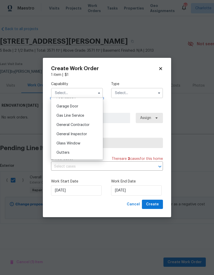
scroll to position [224, 0]
click at [87, 123] on span "General Contractor" at bounding box center [72, 125] width 33 height 4
type input "General Contractor"
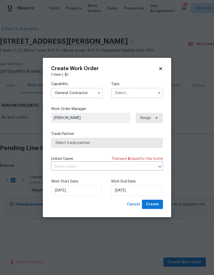
click at [148, 94] on input "text" at bounding box center [137, 93] width 52 height 10
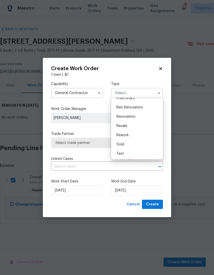
scroll to position [117, 0]
click at [136, 116] on div "Renovation" at bounding box center [136, 116] width 49 height 9
type input "Renovation"
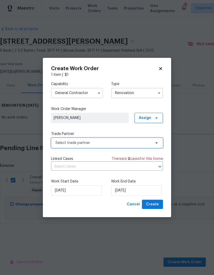
click at [155, 142] on icon at bounding box center [157, 143] width 4 height 4
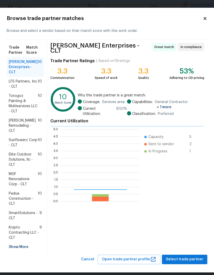
scroll to position [72, 80]
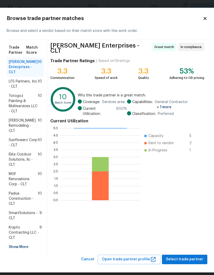
click at [12, 85] on span "LFS Partners, Inc. - CLT" at bounding box center [23, 84] width 29 height 10
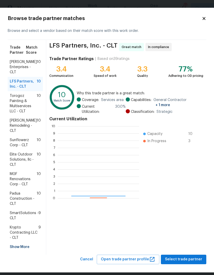
scroll to position [72, 81]
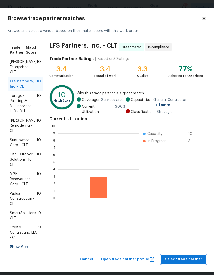
click at [187, 259] on span "Select trade partner" at bounding box center [183, 259] width 37 height 6
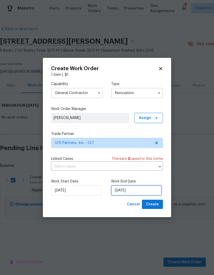
click at [140, 193] on input "[DATE]" at bounding box center [136, 190] width 51 height 10
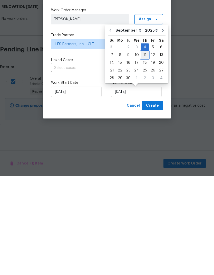
click at [144, 150] on div "11" at bounding box center [145, 153] width 8 height 7
type input "[DATE]"
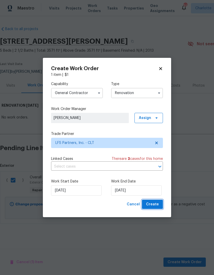
click at [153, 205] on span "Create" at bounding box center [152, 204] width 13 height 6
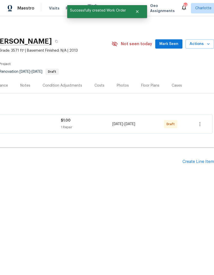
scroll to position [0, 76]
click at [202, 124] on icon "button" at bounding box center [200, 124] width 6 height 6
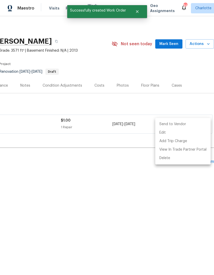
click at [182, 124] on li "Send to Vendor" at bounding box center [182, 124] width 55 height 8
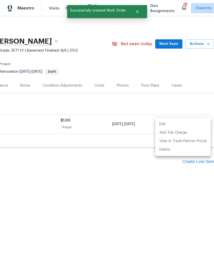
click at [137, 192] on div at bounding box center [107, 137] width 214 height 275
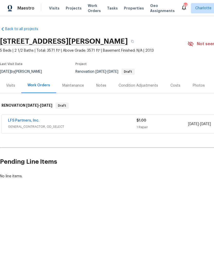
scroll to position [0, 0]
click at [10, 85] on div "Visits" at bounding box center [10, 85] width 9 height 5
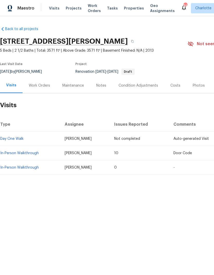
click at [10, 153] on link "In-Person Walkthrough" at bounding box center [19, 153] width 39 height 4
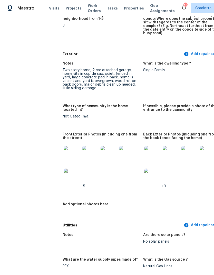
scroll to position [182, 0]
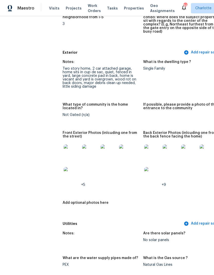
click at [149, 150] on img at bounding box center [152, 152] width 16 height 16
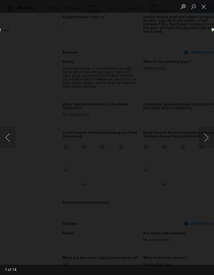
click at [208, 138] on button "Next image" at bounding box center [206, 137] width 15 height 21
click at [208, 139] on button "Next image" at bounding box center [206, 137] width 15 height 21
click at [207, 140] on button "Next image" at bounding box center [206, 137] width 15 height 21
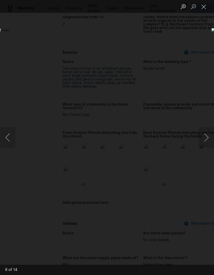
click at [208, 140] on button "Next image" at bounding box center [206, 137] width 15 height 21
click at [208, 141] on button "Next image" at bounding box center [206, 137] width 15 height 21
click at [208, 140] on button "Next image" at bounding box center [206, 137] width 15 height 21
click at [7, 134] on button "Previous image" at bounding box center [7, 137] width 15 height 21
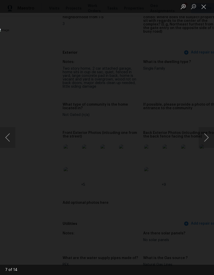
click at [7, 136] on button "Previous image" at bounding box center [7, 137] width 15 height 21
click at [208, 141] on button "Next image" at bounding box center [206, 137] width 15 height 21
click at [207, 141] on button "Next image" at bounding box center [206, 137] width 15 height 21
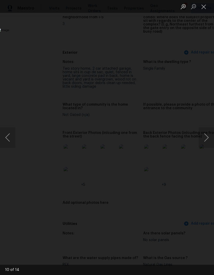
click at [207, 141] on button "Next image" at bounding box center [206, 137] width 15 height 21
click at [208, 140] on button "Next image" at bounding box center [206, 137] width 15 height 21
click at [207, 140] on button "Next image" at bounding box center [206, 137] width 15 height 21
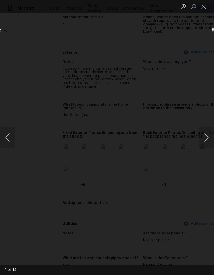
click at [208, 140] on button "Next image" at bounding box center [206, 137] width 15 height 21
click at [207, 141] on button "Next image" at bounding box center [206, 137] width 15 height 21
click at [207, 142] on button "Next image" at bounding box center [206, 137] width 15 height 21
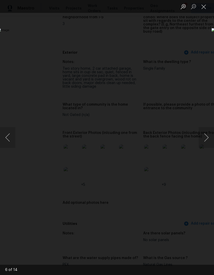
click at [203, 49] on div "Lightbox" at bounding box center [107, 137] width 214 height 275
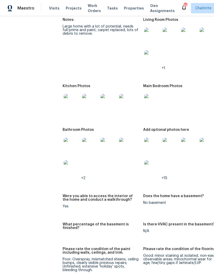
scroll to position [717, 0]
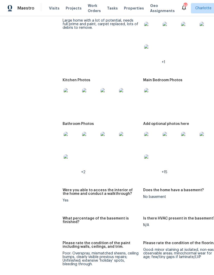
click at [147, 137] on img at bounding box center [152, 140] width 16 height 16
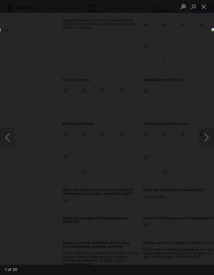
click at [208, 139] on button "Next image" at bounding box center [206, 137] width 15 height 21
click at [208, 138] on button "Next image" at bounding box center [206, 137] width 15 height 21
click at [207, 138] on button "Next image" at bounding box center [206, 137] width 15 height 21
click at [208, 140] on button "Next image" at bounding box center [206, 137] width 15 height 21
click at [207, 138] on button "Next image" at bounding box center [206, 137] width 15 height 21
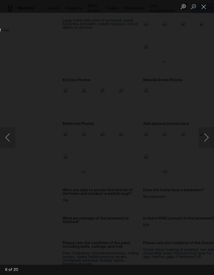
click at [208, 139] on button "Next image" at bounding box center [206, 137] width 15 height 21
click at [207, 139] on button "Next image" at bounding box center [206, 137] width 15 height 21
click at [207, 140] on button "Next image" at bounding box center [206, 137] width 15 height 21
click at [208, 140] on button "Next image" at bounding box center [206, 137] width 15 height 21
click at [208, 141] on button "Next image" at bounding box center [206, 137] width 15 height 21
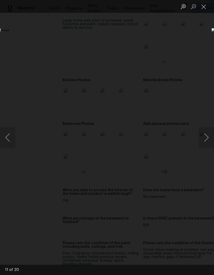
click at [207, 140] on button "Next image" at bounding box center [206, 137] width 15 height 21
click at [208, 141] on button "Next image" at bounding box center [206, 137] width 15 height 21
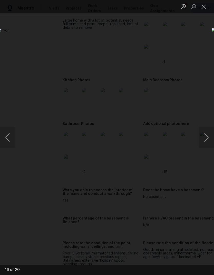
click at [195, 49] on div "Lightbox" at bounding box center [107, 137] width 214 height 275
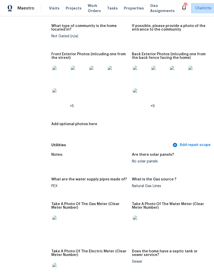
scroll to position [258, 11]
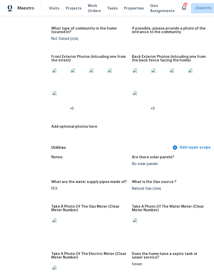
click at [96, 7] on span "Work Orders" at bounding box center [94, 8] width 13 height 10
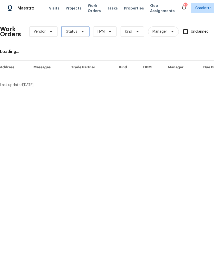
click at [85, 31] on span "Status" at bounding box center [75, 31] width 27 height 10
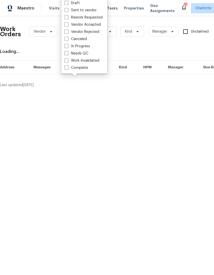
click at [86, 55] on label "Needs QC" at bounding box center [76, 53] width 24 height 5
click at [68, 54] on input "Needs QC" at bounding box center [65, 52] width 3 height 3
checkbox input "true"
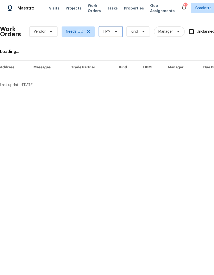
click at [117, 33] on icon at bounding box center [116, 32] width 4 height 4
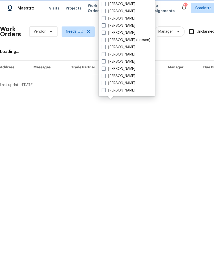
scroll to position [64, 0]
click at [117, 77] on label "[PERSON_NAME]" at bounding box center [119, 75] width 34 height 5
click at [105, 77] on input "[PERSON_NAME]" at bounding box center [103, 74] width 3 height 3
checkbox input "true"
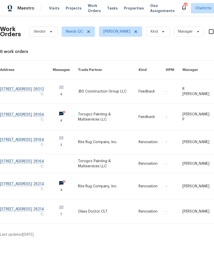
click at [107, 207] on link at bounding box center [108, 211] width 61 height 24
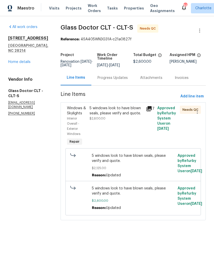
click at [122, 111] on div "5 windows look to have blown seals, please verify and quote." at bounding box center [116, 111] width 53 height 10
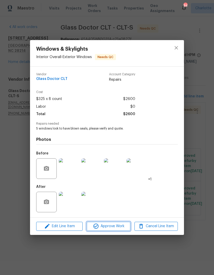
click at [112, 229] on span "Approve Work" at bounding box center [108, 226] width 40 height 6
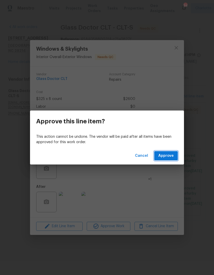
click at [169, 157] on span "Approve" at bounding box center [165, 156] width 15 height 6
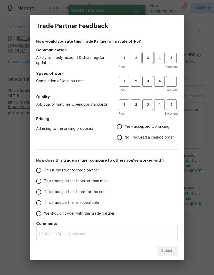
click at [149, 57] on span "3" at bounding box center [148, 58] width 10 height 6
click at [149, 81] on span "3" at bounding box center [148, 81] width 10 height 6
click at [149, 108] on button "3" at bounding box center [148, 104] width 11 height 11
click at [124, 124] on input "Yes - accepted OD pricing" at bounding box center [119, 126] width 11 height 11
radio input "true"
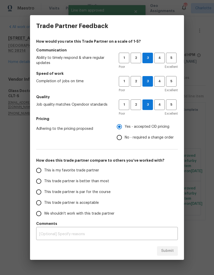
click at [92, 179] on span "This trade partner is better than most" at bounding box center [76, 180] width 65 height 5
click at [44, 179] on input "This trade partner is better than most" at bounding box center [38, 181] width 11 height 11
click at [170, 251] on span "Submit" at bounding box center [167, 251] width 13 height 6
radio input "true"
radio input "false"
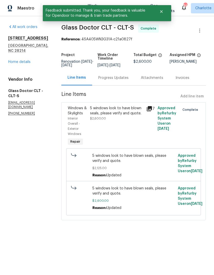
click at [10, 53] on div "[STREET_ADDRESS][PERSON_NAME] Home details" at bounding box center [28, 50] width 41 height 29
click at [14, 60] on link "Home details" at bounding box center [19, 62] width 22 height 4
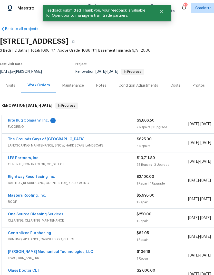
click at [16, 119] on link "Rite Rug Company, Inc." at bounding box center [28, 121] width 41 height 4
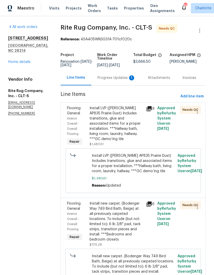
click at [108, 80] on div "Progress Updates 1" at bounding box center [117, 77] width 38 height 5
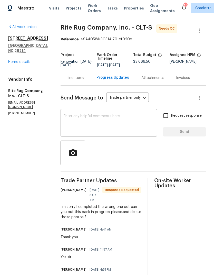
click at [18, 60] on link "Home details" at bounding box center [19, 62] width 22 height 4
